Goal: Information Seeking & Learning: Find specific fact

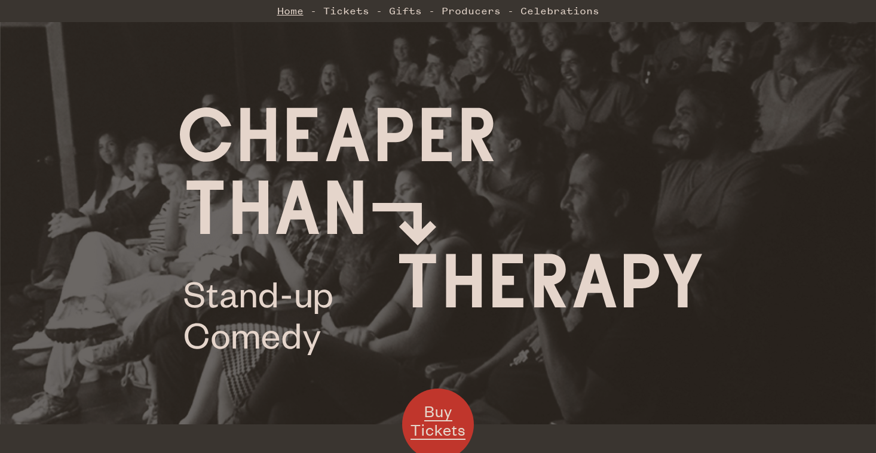
click at [298, 10] on link "Home" at bounding box center [290, 11] width 26 height 24
click at [334, 14] on link "Tickets" at bounding box center [346, 11] width 46 height 24
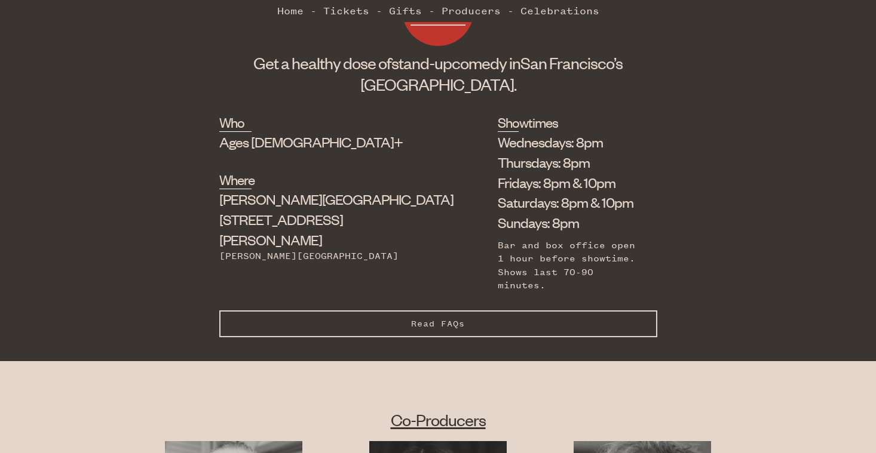
scroll to position [291, 0]
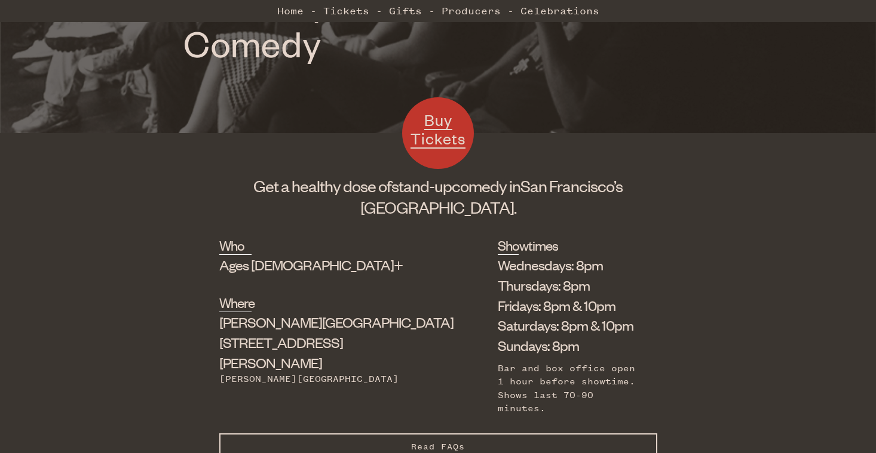
click at [418, 434] on button "Read FAQs Hide FAQs" at bounding box center [438, 447] width 438 height 27
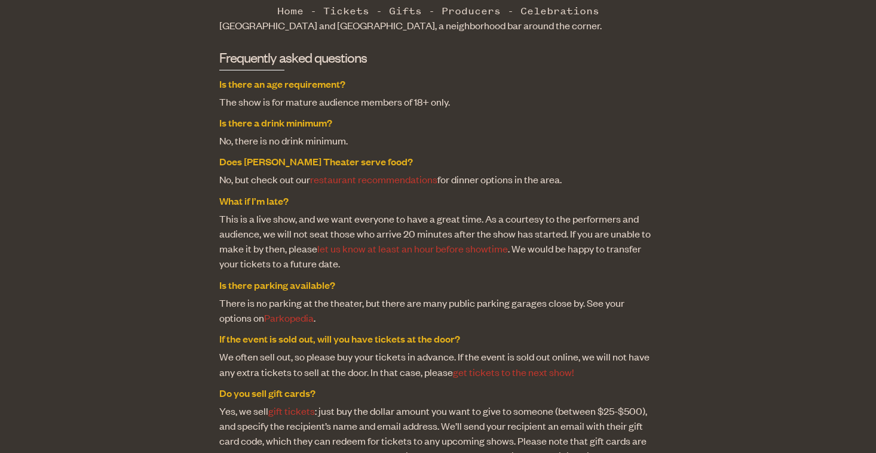
scroll to position [849, 0]
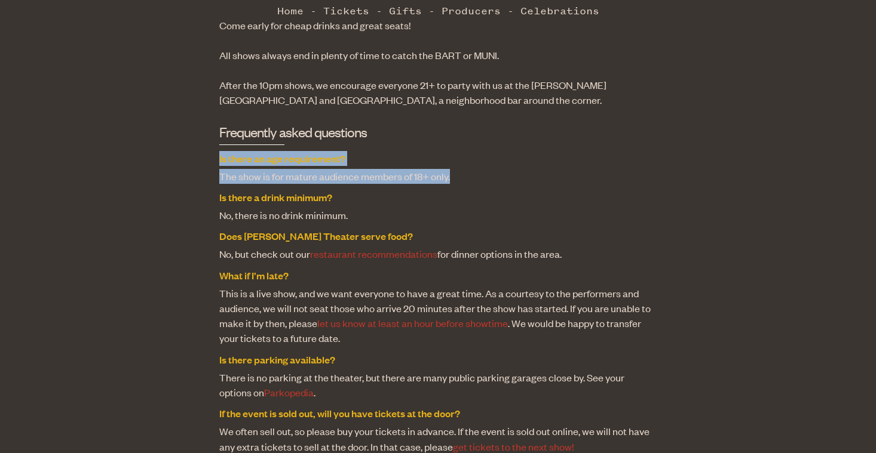
drag, startPoint x: 217, startPoint y: 125, endPoint x: 469, endPoint y: 146, distance: 252.3
click at [469, 146] on div "Who Ages 18+ Where Shelton Theater 533 Sutter St Powell Station Showtimes Wedne…" at bounding box center [438, 205] width 876 height 1054
copy dl "Is there an age requirement? The show is for mature audience members of 18+ onl…"
click at [469, 169] on dd "The show is for mature audience members of 18+ only." at bounding box center [438, 176] width 438 height 15
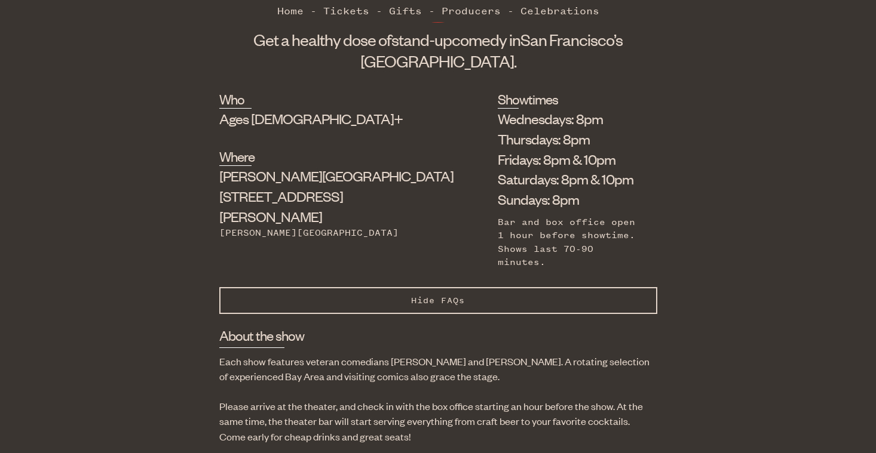
scroll to position [363, 0]
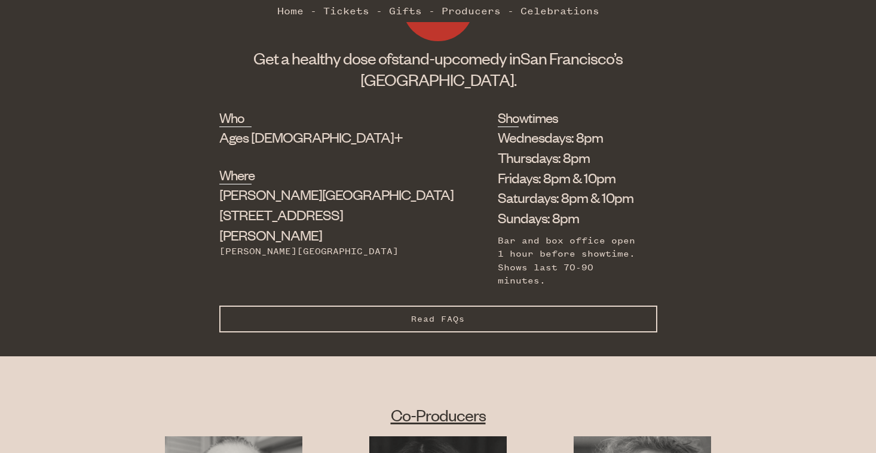
scroll to position [423, 0]
